Goal: Navigation & Orientation: Find specific page/section

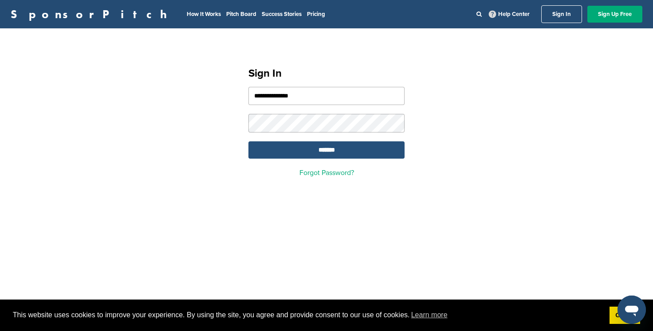
click at [339, 155] on input "*******" at bounding box center [326, 149] width 156 height 17
click at [330, 149] on input "*******" at bounding box center [326, 149] width 156 height 17
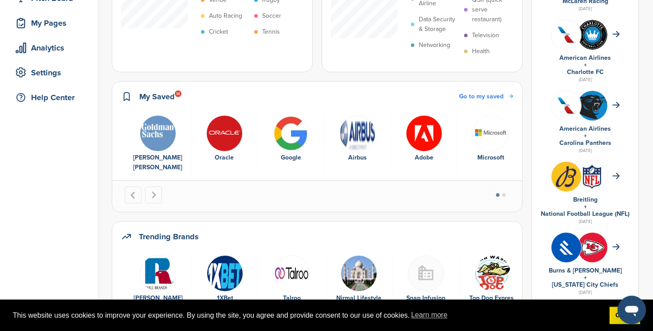
scroll to position [140, 0]
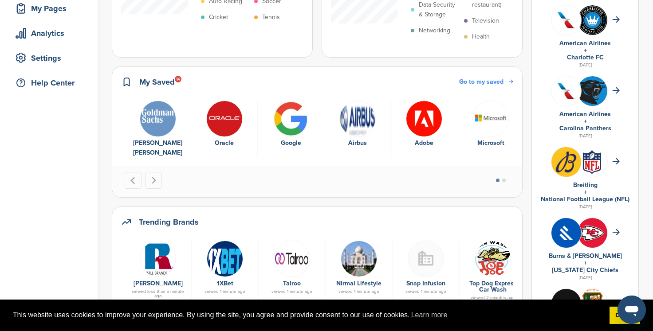
click at [493, 79] on span "Go to my saved" at bounding box center [481, 82] width 44 height 8
